Goal: Information Seeking & Learning: Learn about a topic

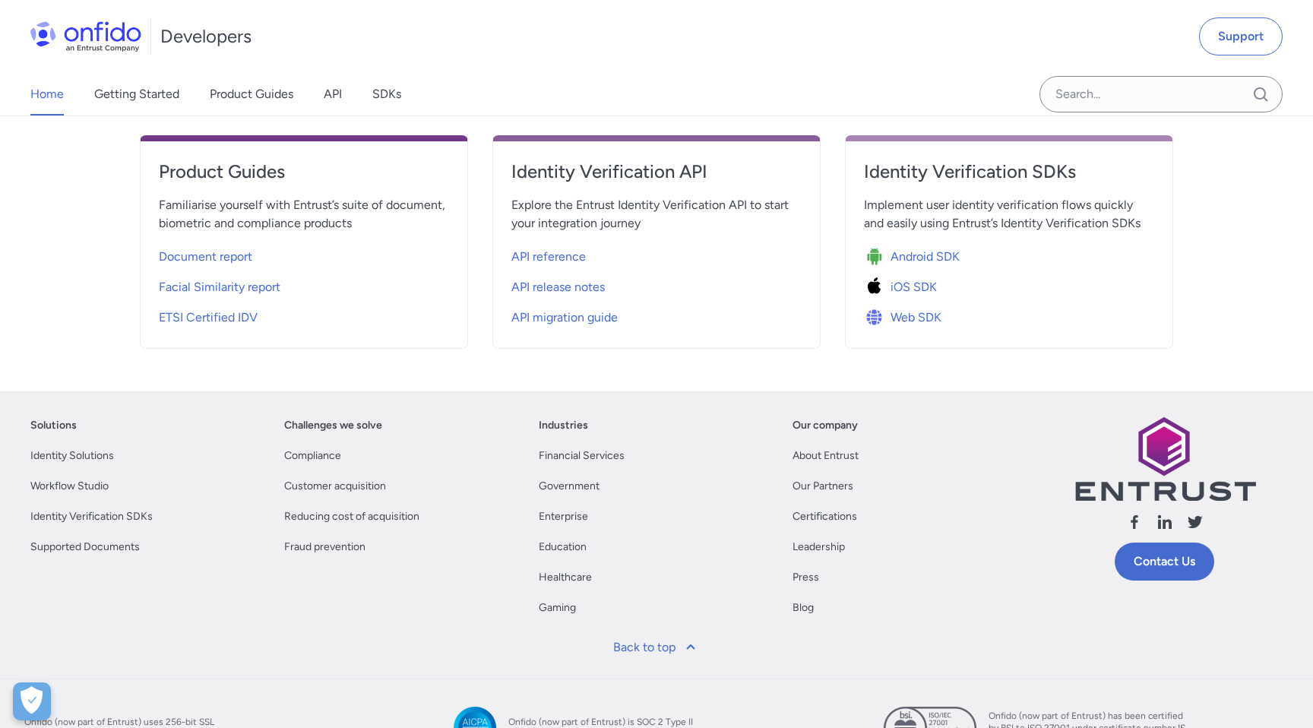
scroll to position [586, 0]
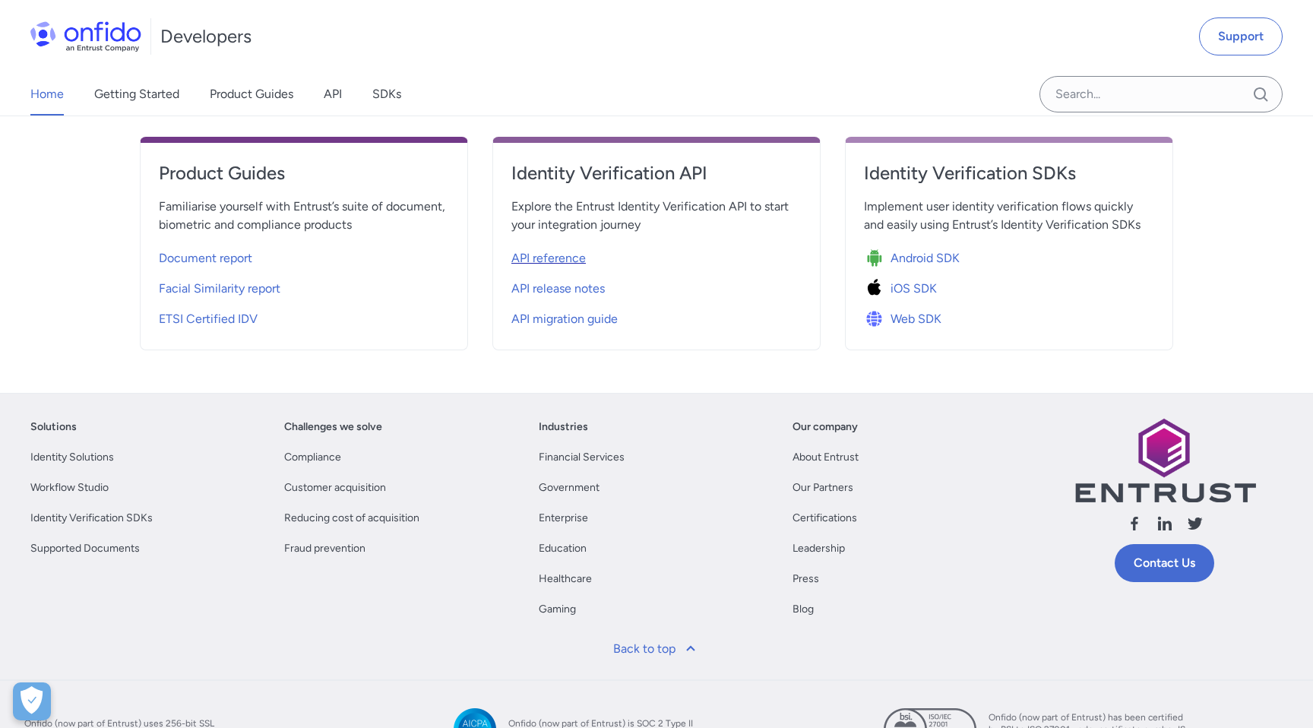
click at [563, 253] on span "API reference" at bounding box center [548, 258] width 74 height 18
select select "http"
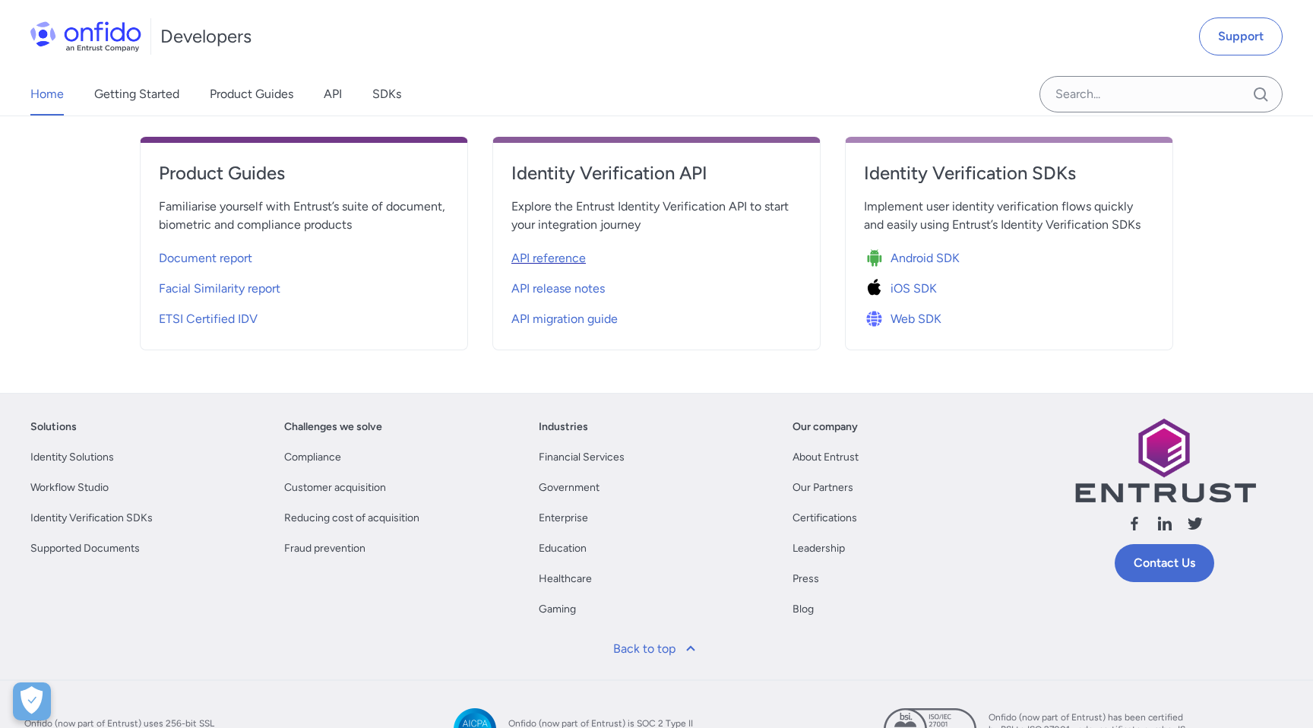
select select "http"
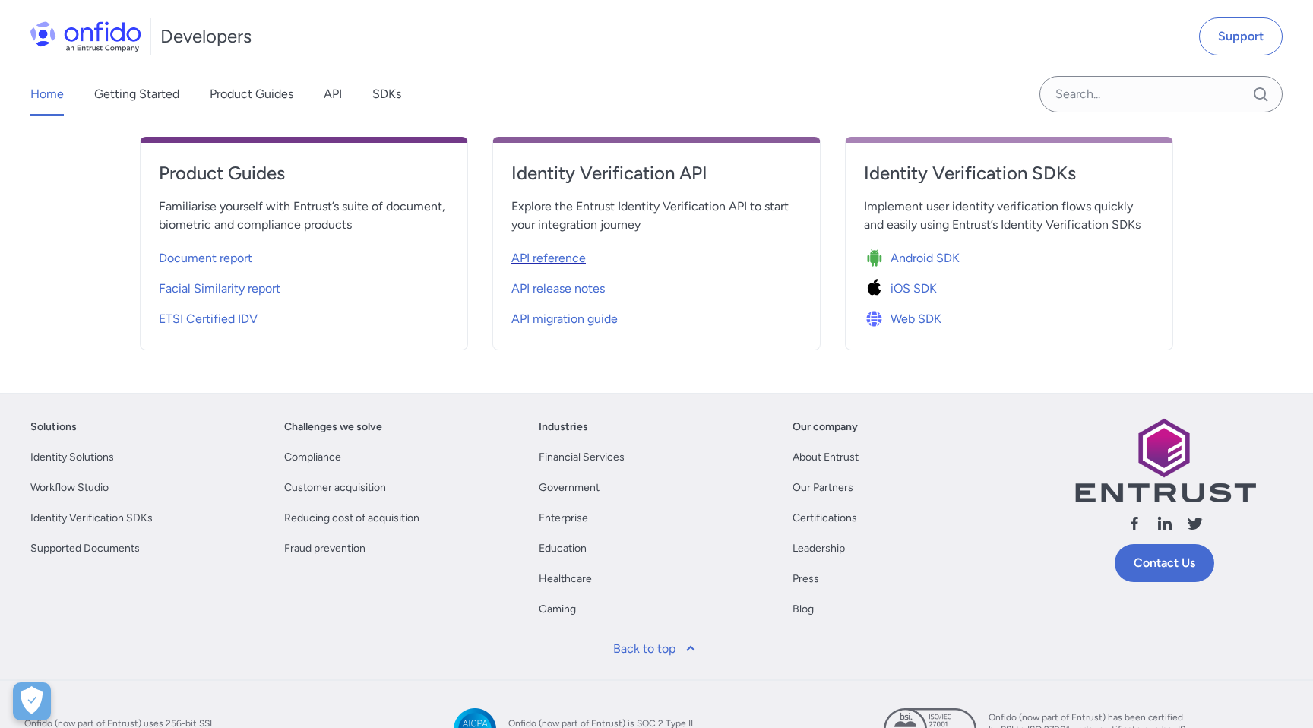
select select "http"
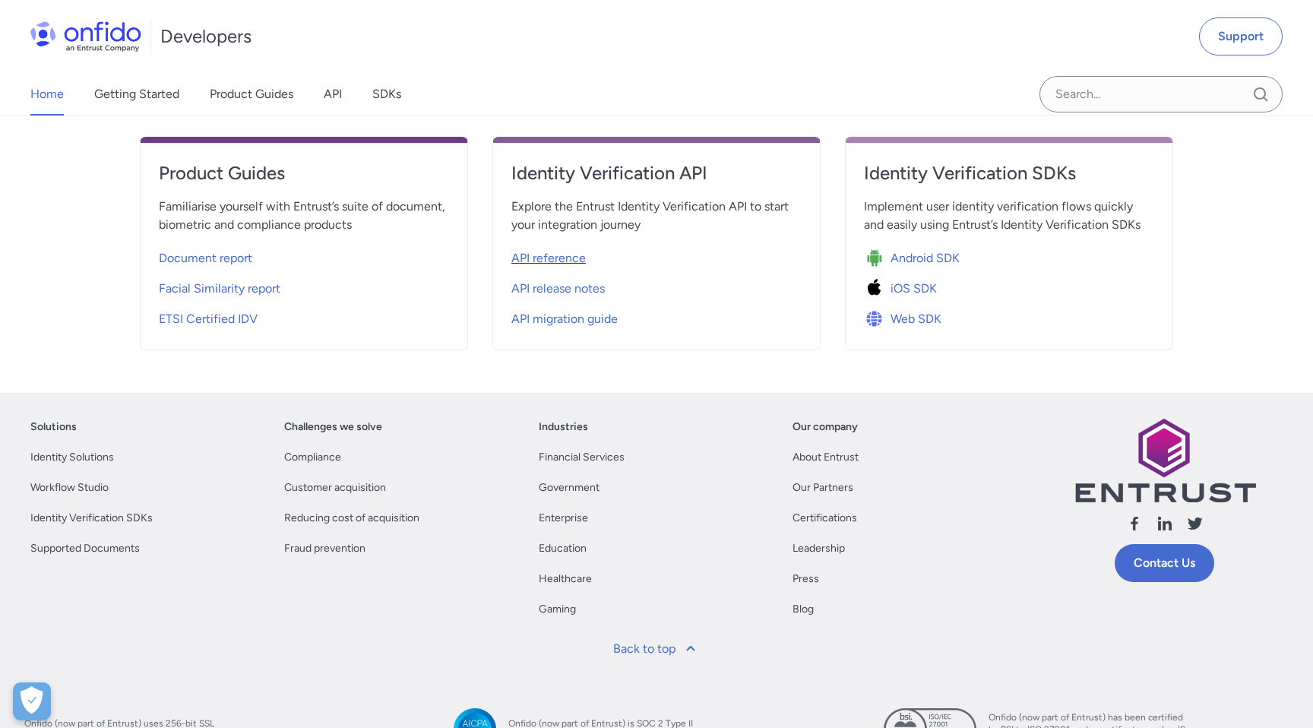
select select "http"
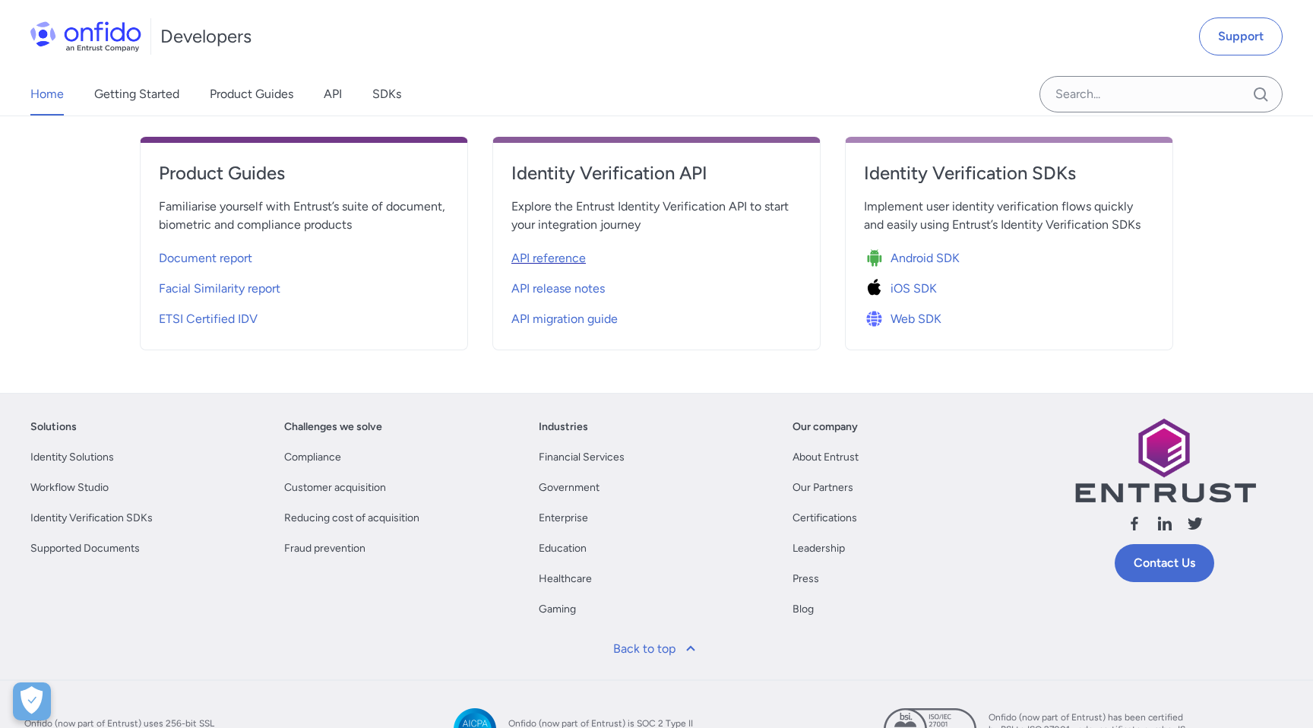
select select "http"
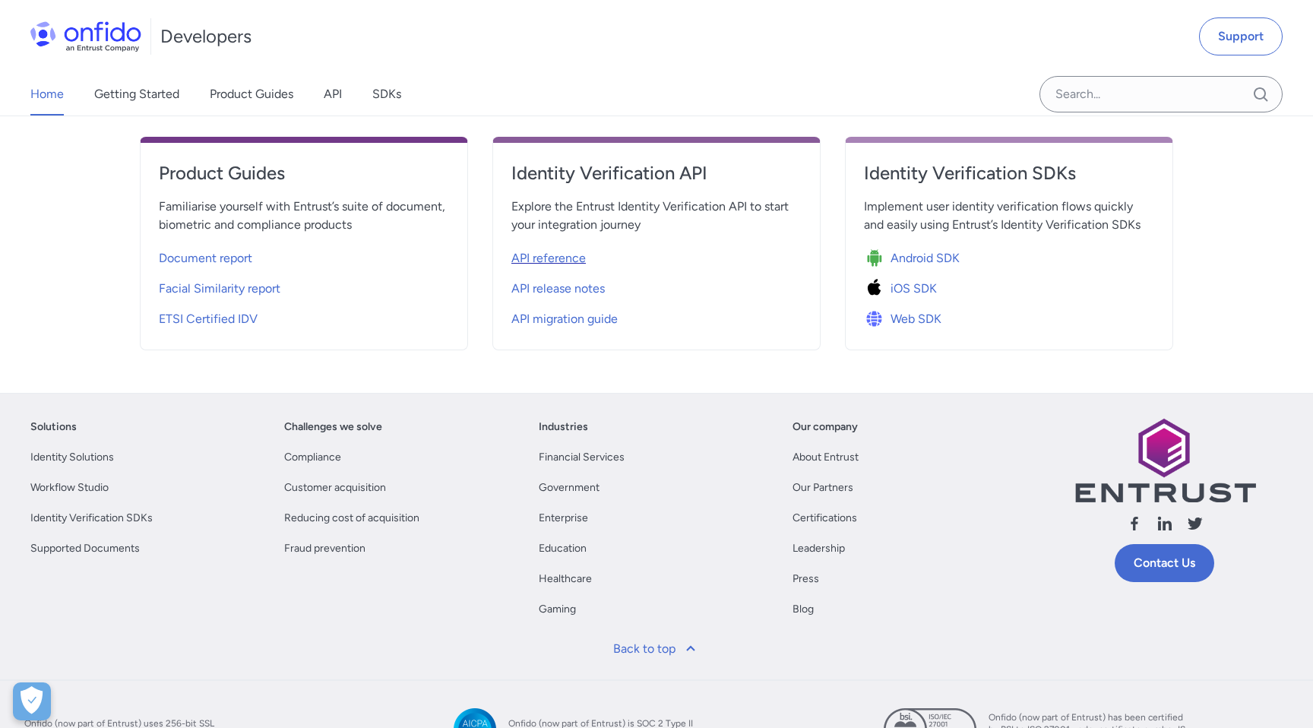
select select "http"
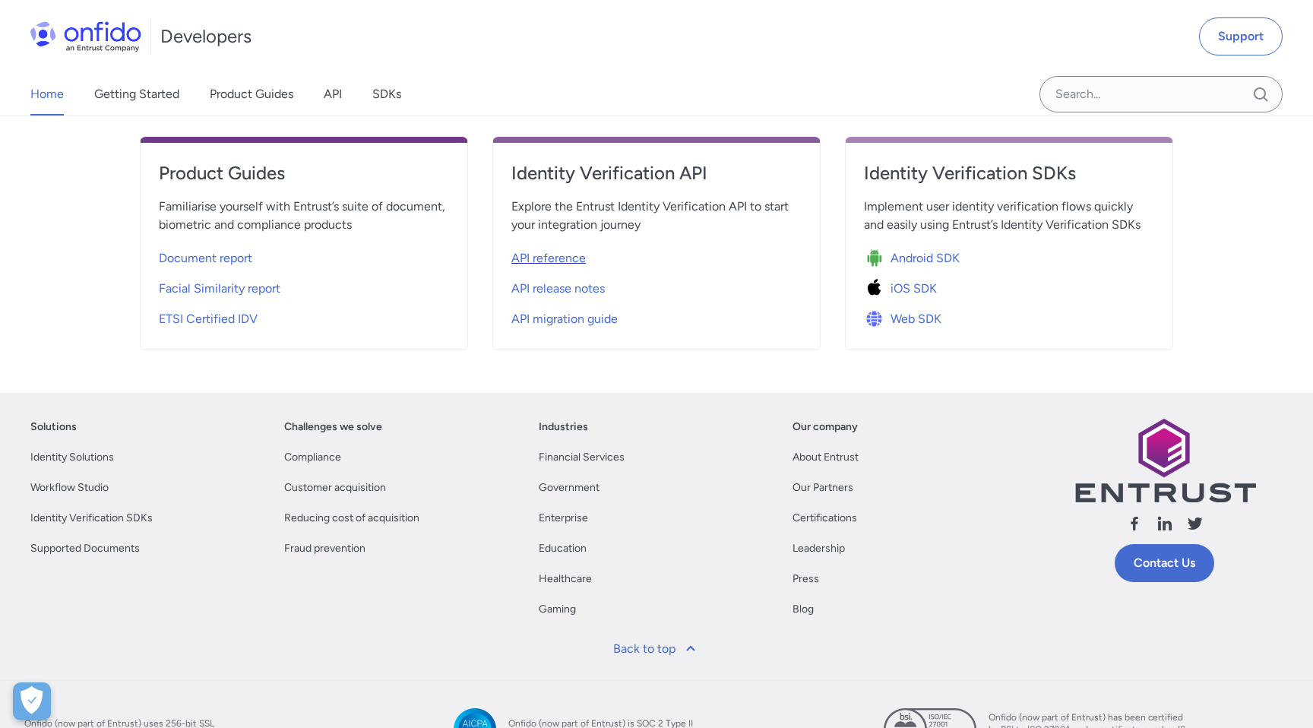
select select "http"
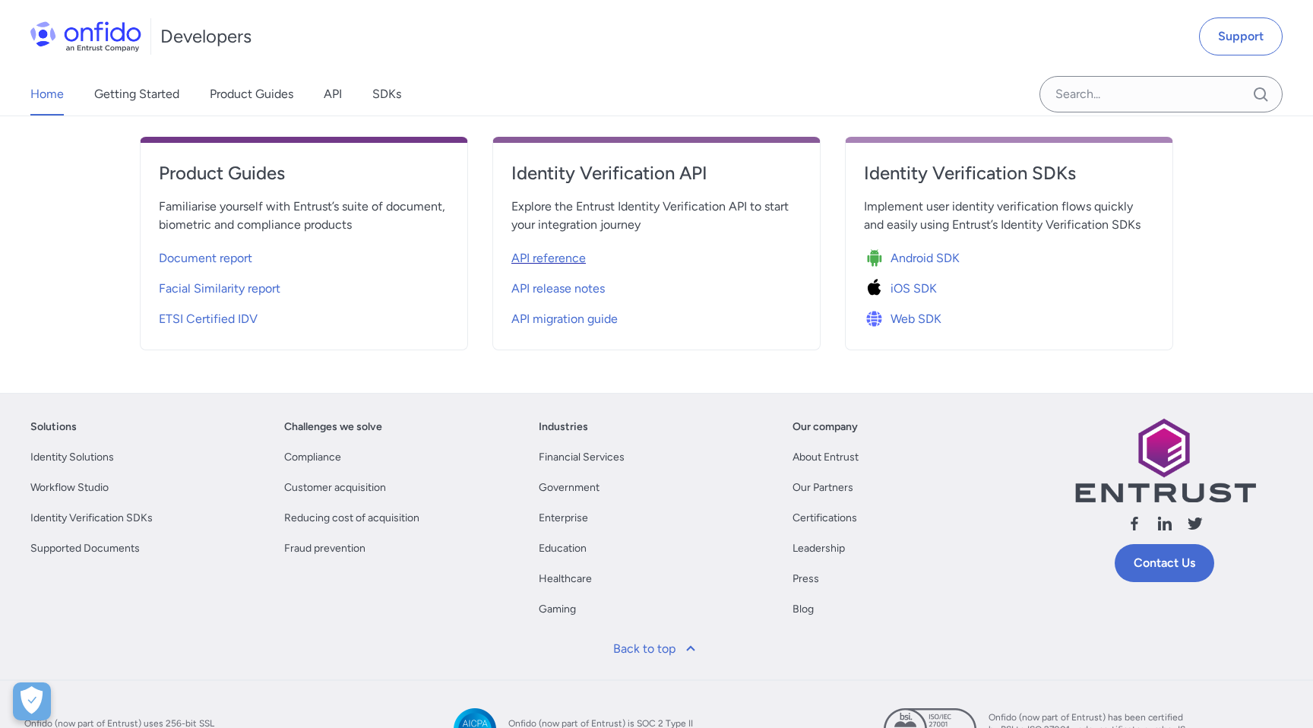
select select "http"
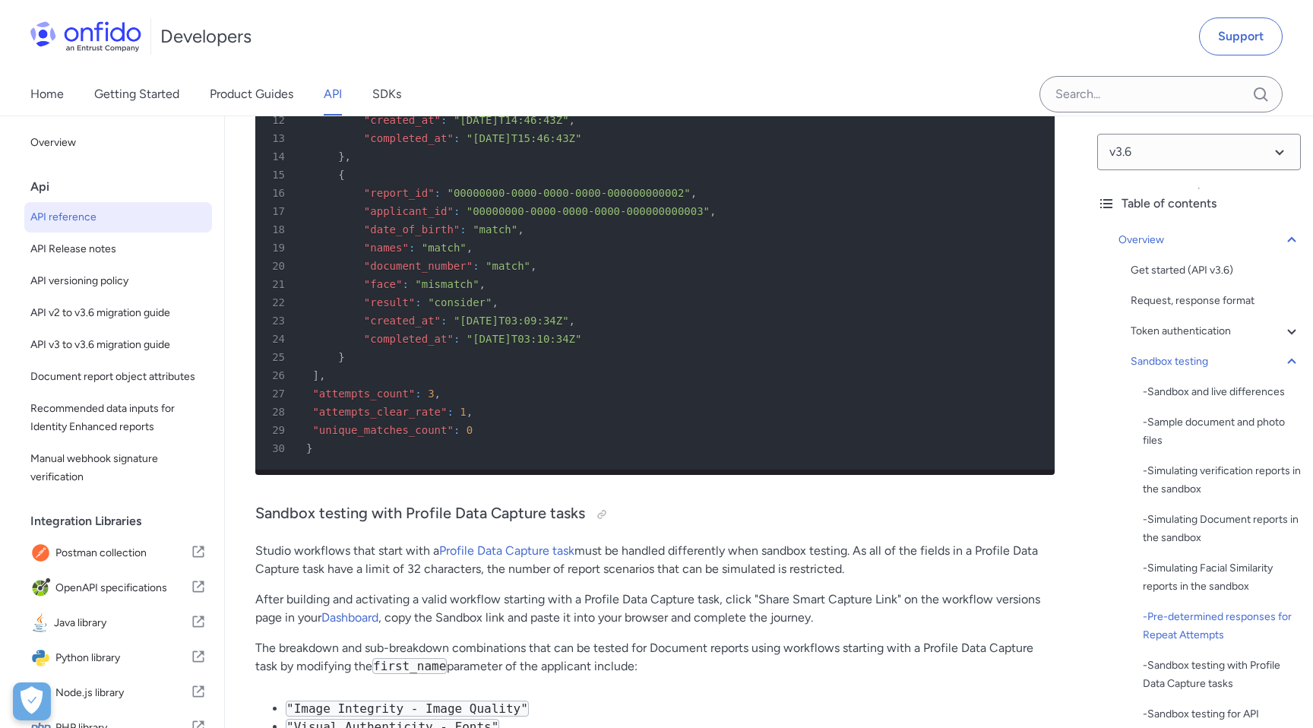
scroll to position [9272, 0]
